Goal: Contribute content: Contribute content

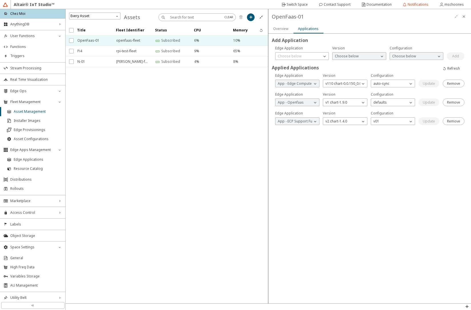
click at [449, 165] on div "Add Application Applied Applications Are you sure you want to remove this Edge …" at bounding box center [369, 169] width 203 height 270
click at [463, 17] on iron-icon at bounding box center [463, 16] width 5 height 5
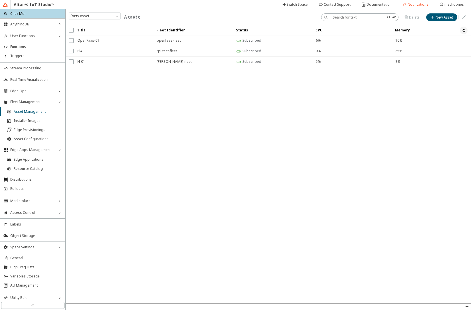
click at [465, 30] on iron-icon at bounding box center [463, 30] width 5 height 5
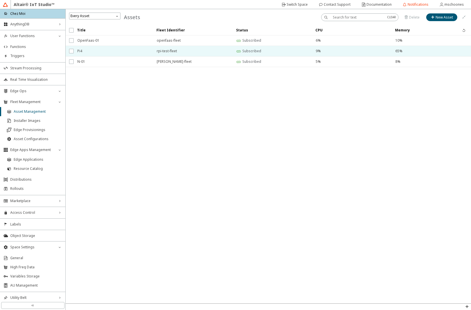
click at [85, 54] on span "Pi4" at bounding box center [113, 51] width 72 height 10
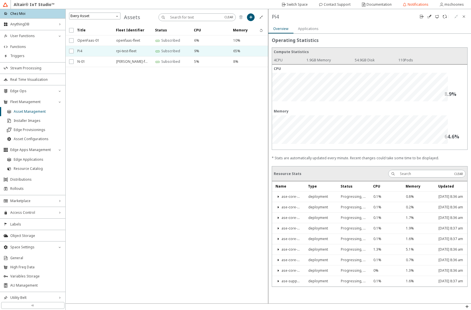
click at [0, 0] on slot "Applications" at bounding box center [0, 0] width 0 height 0
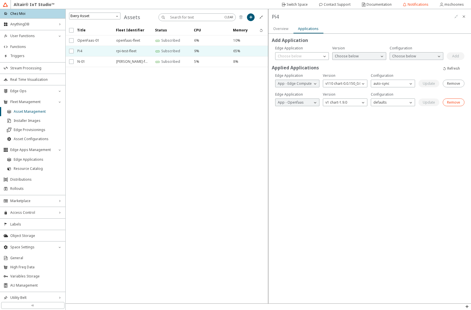
click at [0, 0] on slot "Remove" at bounding box center [0, 0] width 0 height 0
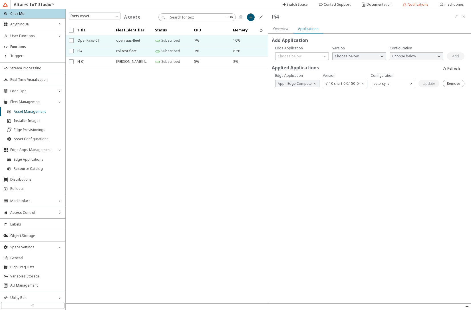
click at [88, 39] on span "OpenFaas-01" at bounding box center [92, 40] width 31 height 10
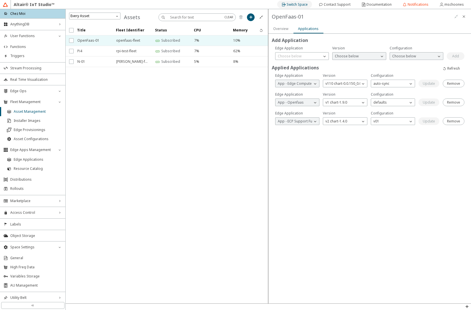
click at [0, 0] on slot "Switch Space" at bounding box center [0, 0] width 0 height 0
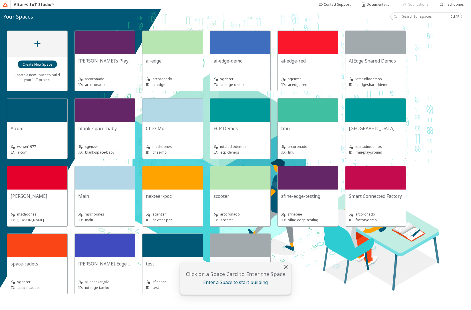
click at [0, 0] on slot "Chez Moi" at bounding box center [0, 0] width 0 height 0
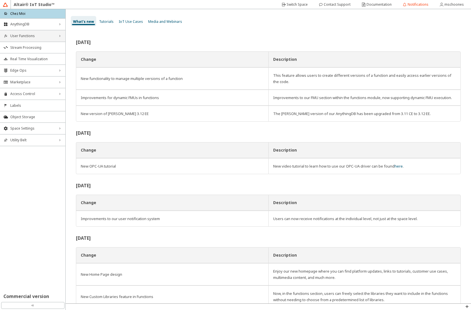
click at [38, 38] on div "User Functions right_chevron" at bounding box center [32, 35] width 65 height 11
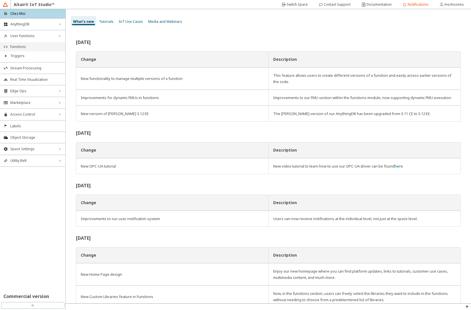
click at [31, 47] on span "Functions" at bounding box center [36, 47] width 52 height 5
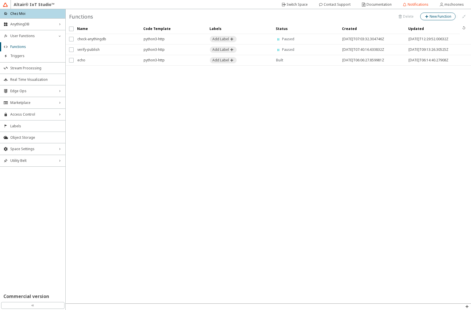
click at [428, 16] on iron-icon at bounding box center [426, 16] width 5 height 5
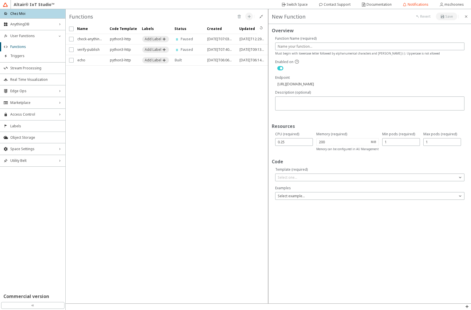
click at [141, 173] on iron-scroll-threshold "Name Code Template Labels" at bounding box center [167, 164] width 203 height 280
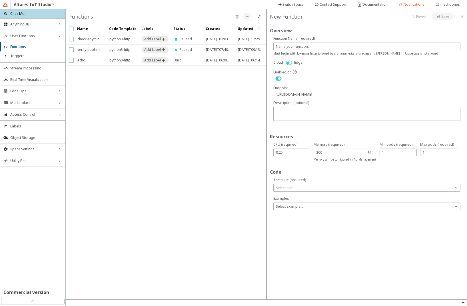
drag, startPoint x: 267, startPoint y: 9, endPoint x: 412, endPoint y: 290, distance: 316.4
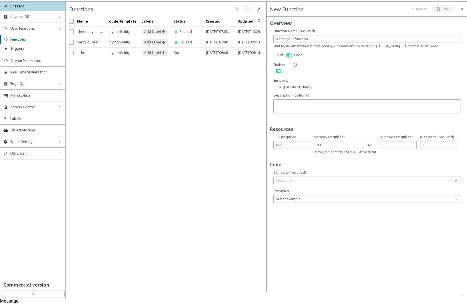
scroll to position [9, 2]
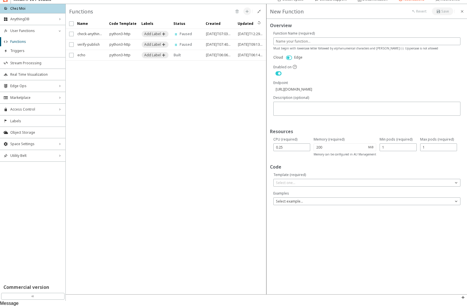
scroll to position [0, 0]
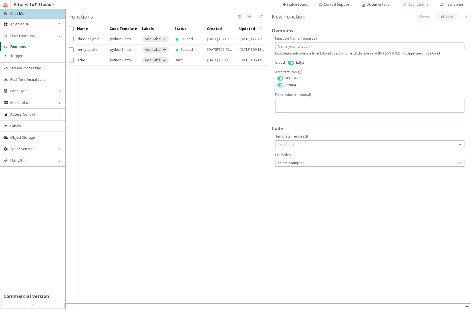
drag, startPoint x: 269, startPoint y: 10, endPoint x: 468, endPoint y: 301, distance: 352.5
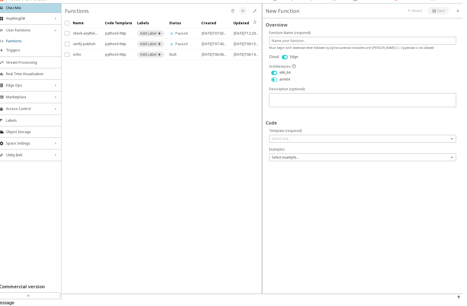
scroll to position [9, 4]
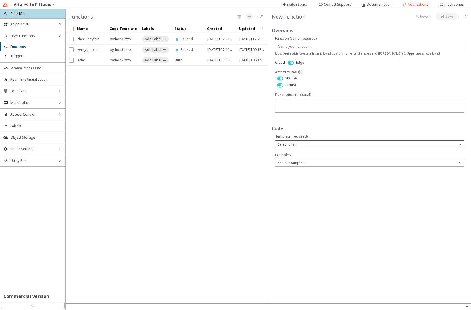
click at [305, 145] on div "Select one..." at bounding box center [366, 144] width 182 height 6
click at [294, 178] on p "Python 3" at bounding box center [369, 177] width 189 height 5
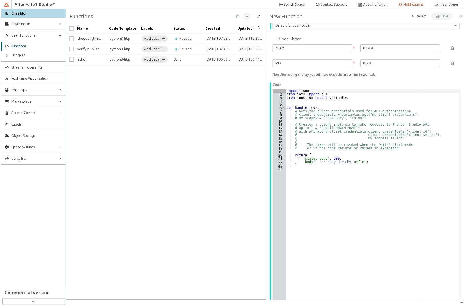
scroll to position [304, 0]
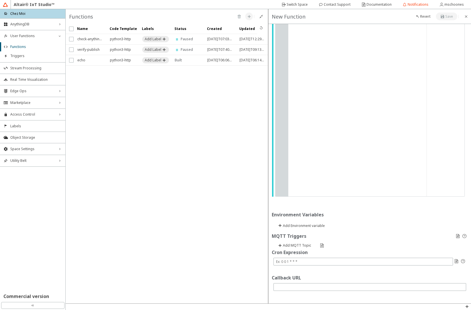
drag, startPoint x: 269, startPoint y: 9, endPoint x: 465, endPoint y: 303, distance: 352.6
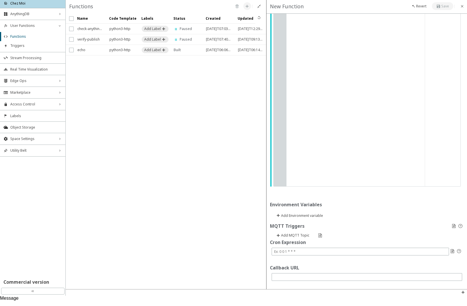
scroll to position [11, 0]
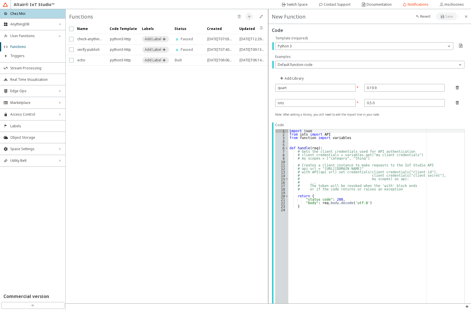
scroll to position [0, 0]
